Goal: Transaction & Acquisition: Subscribe to service/newsletter

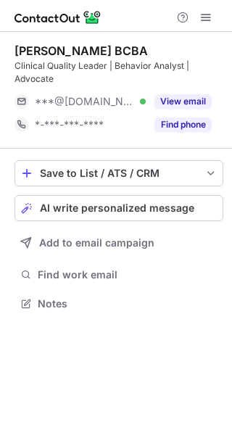
scroll to position [294, 232]
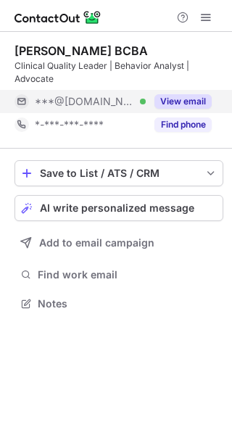
click at [178, 97] on button "View email" at bounding box center [182, 101] width 57 height 14
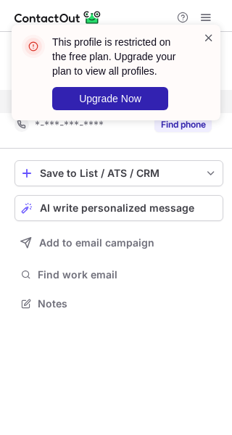
click at [214, 36] on span at bounding box center [209, 37] width 12 height 14
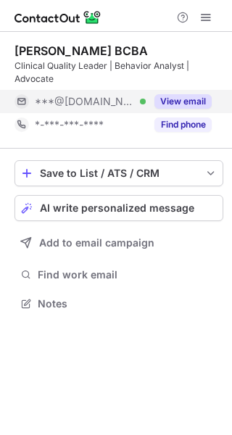
click at [180, 95] on button "View email" at bounding box center [182, 101] width 57 height 14
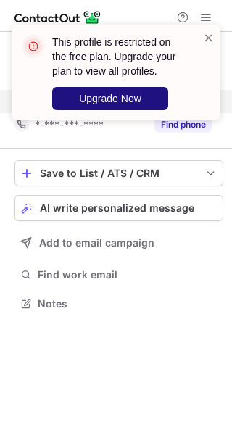
click at [123, 100] on span "Upgrade Now" at bounding box center [110, 99] width 62 height 12
